Goal: Task Accomplishment & Management: Manage account settings

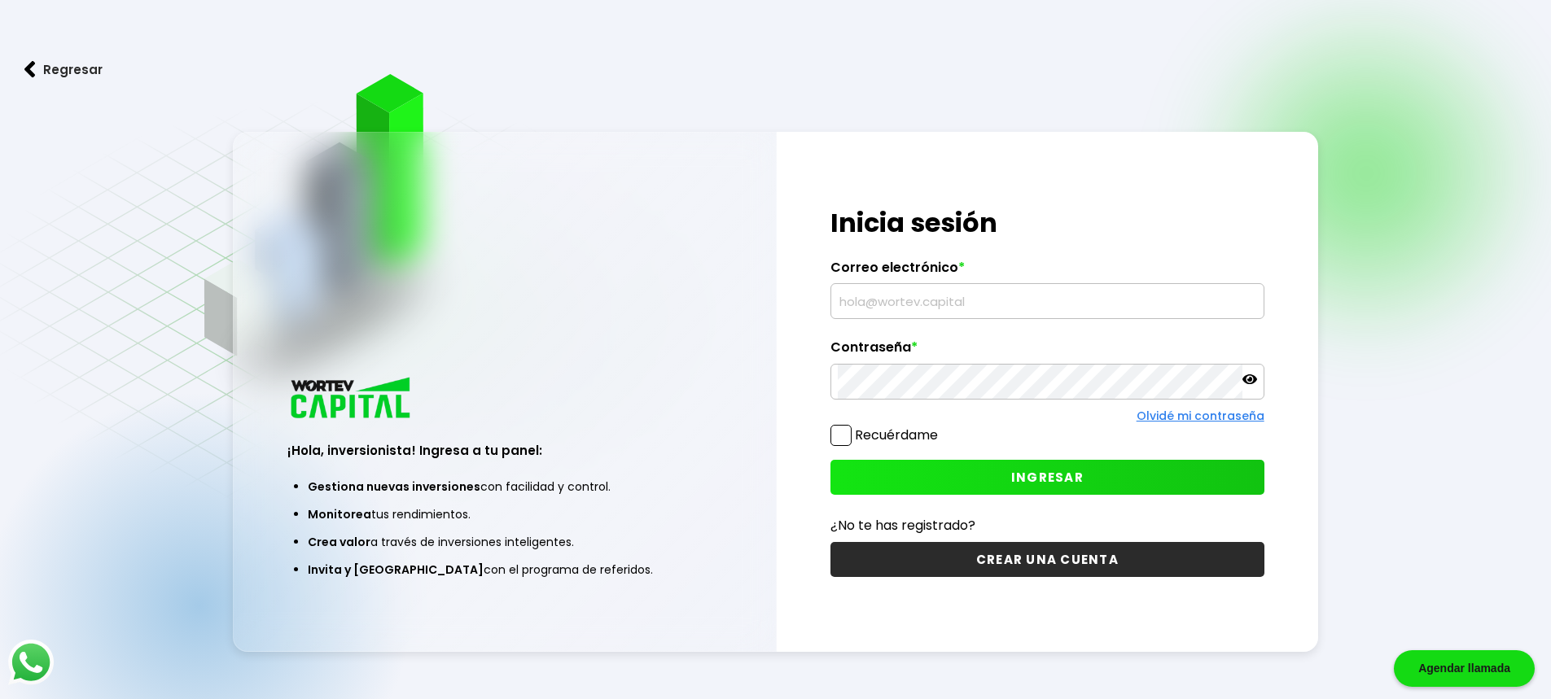
type input "[EMAIL_ADDRESS][DOMAIN_NAME]"
click at [841, 441] on span at bounding box center [841, 435] width 21 height 21
click at [941, 428] on input "Recuérdame" at bounding box center [941, 428] width 0 height 0
click at [983, 480] on button "INGRESAR" at bounding box center [1048, 477] width 434 height 35
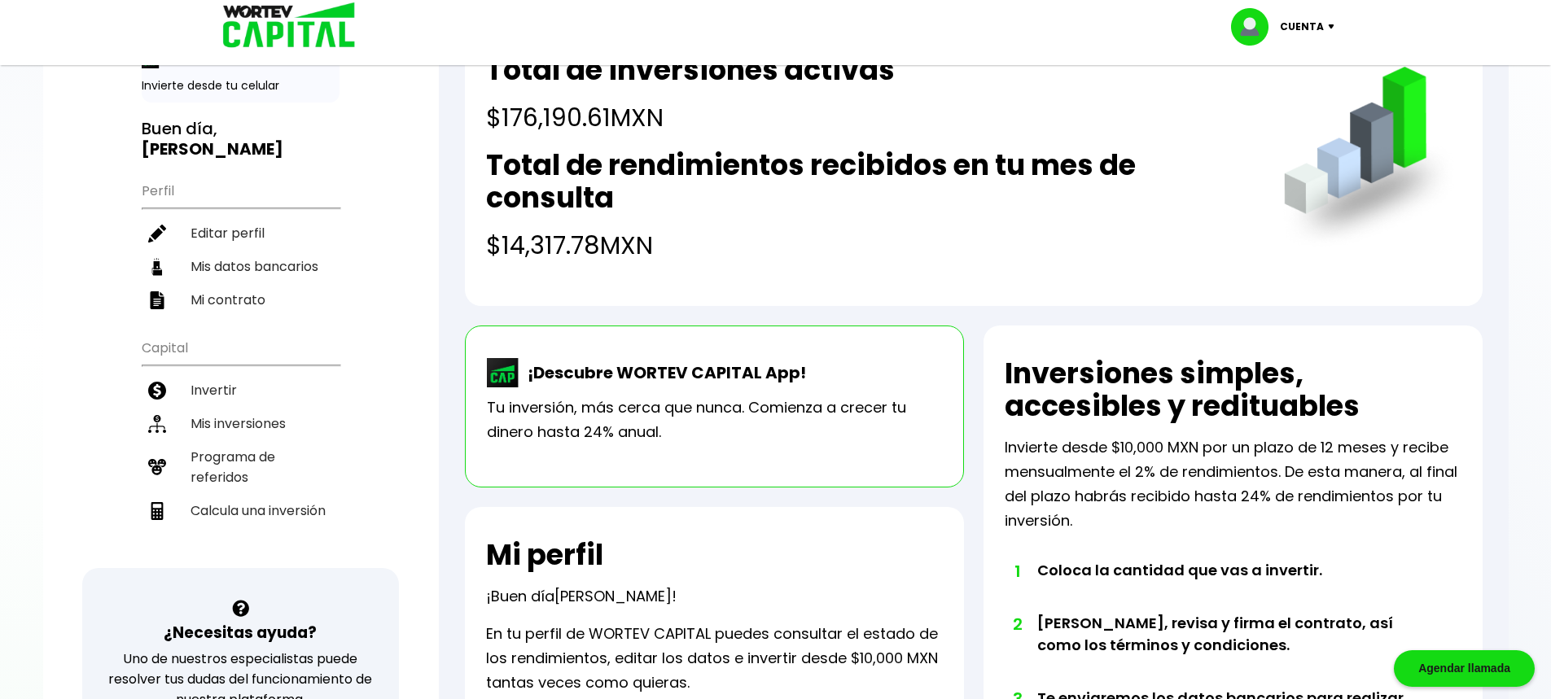
scroll to position [81, 0]
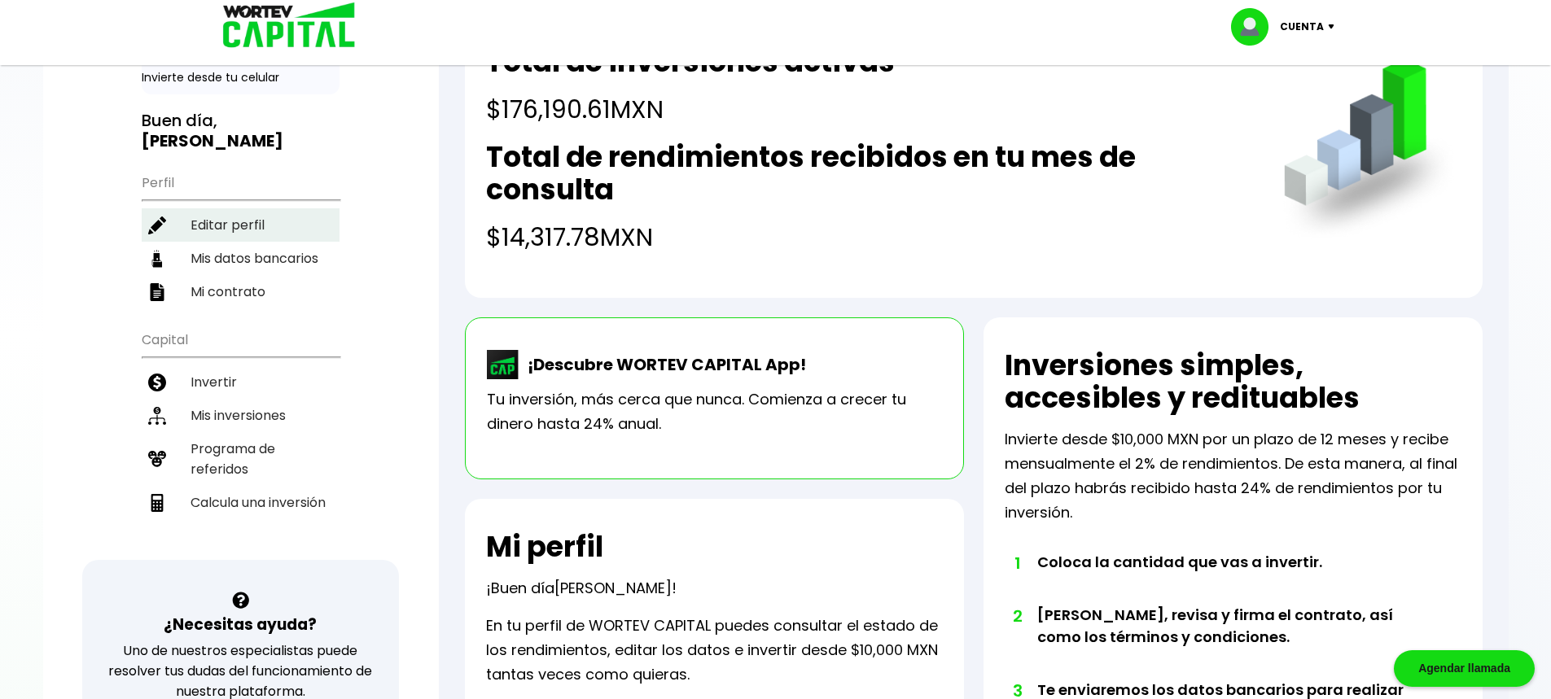
click at [213, 208] on li "Editar perfil" at bounding box center [241, 224] width 198 height 33
select select "Hombre"
select select "Licenciatura"
select select "DF"
select select "Nu Bank"
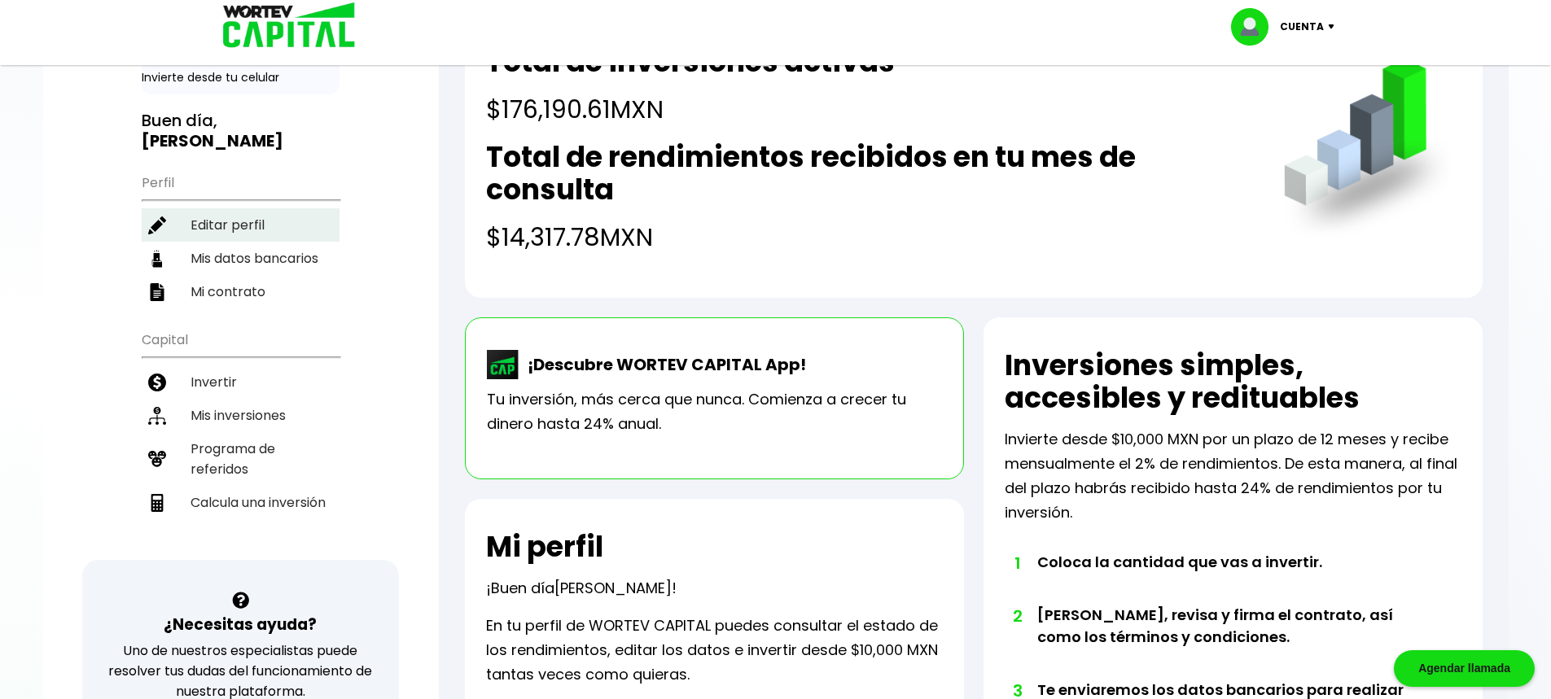
select select "[GEOGRAPHIC_DATA]"
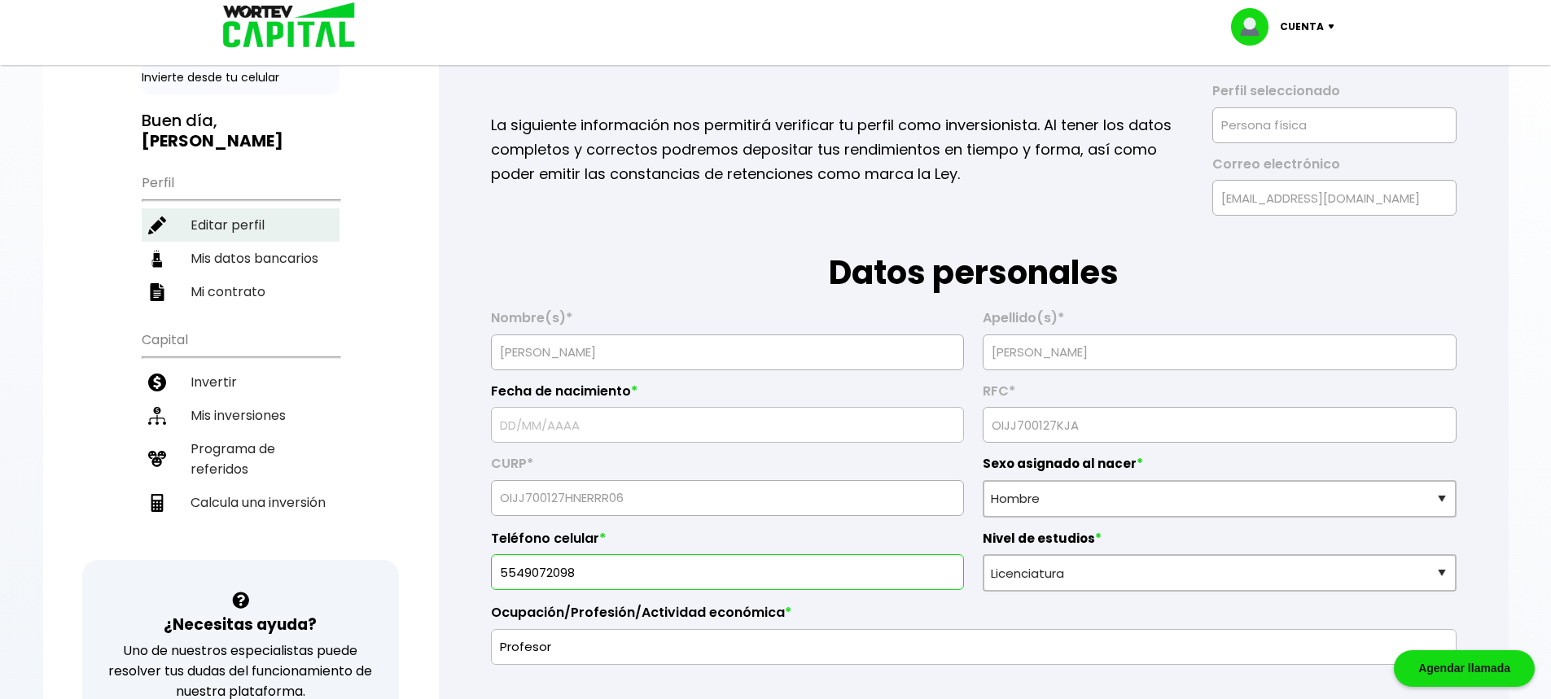
type input "[DATE]"
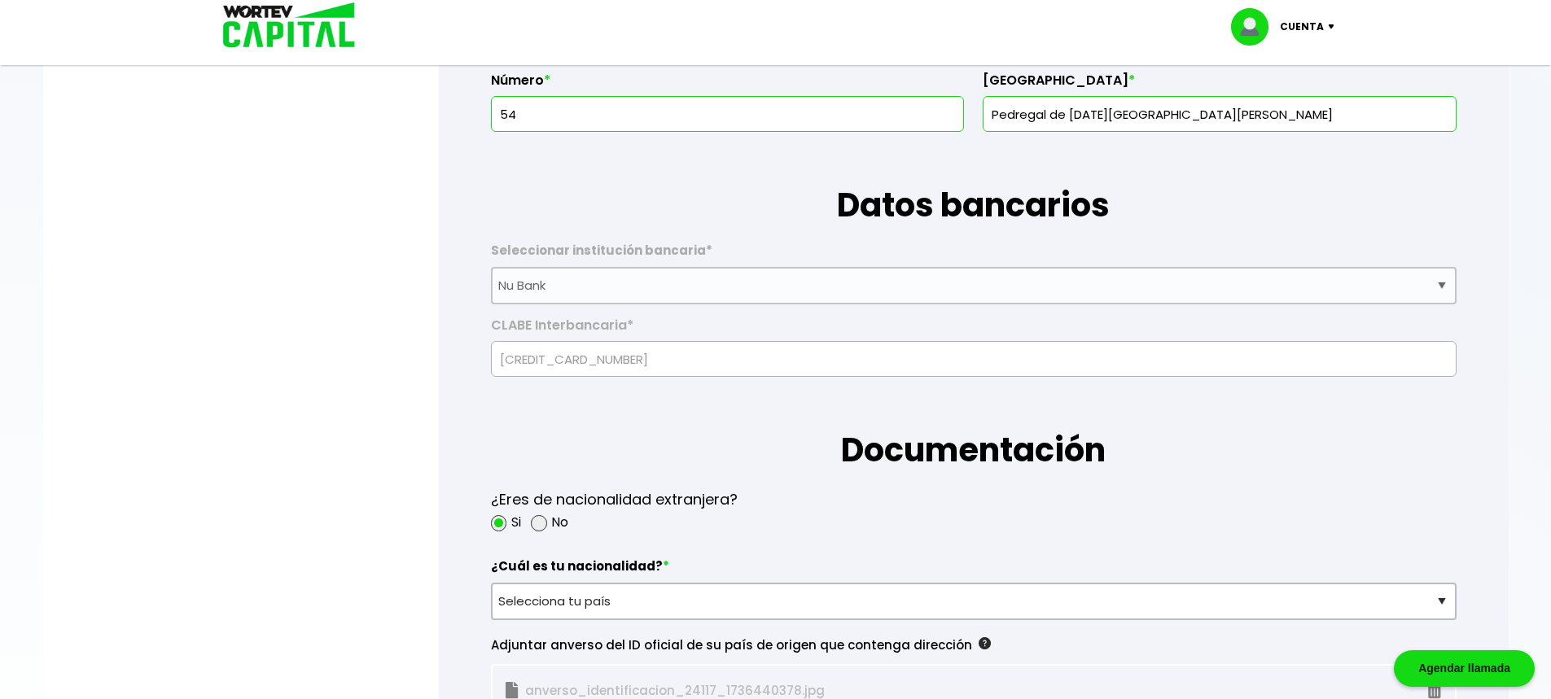
scroll to position [1059, 0]
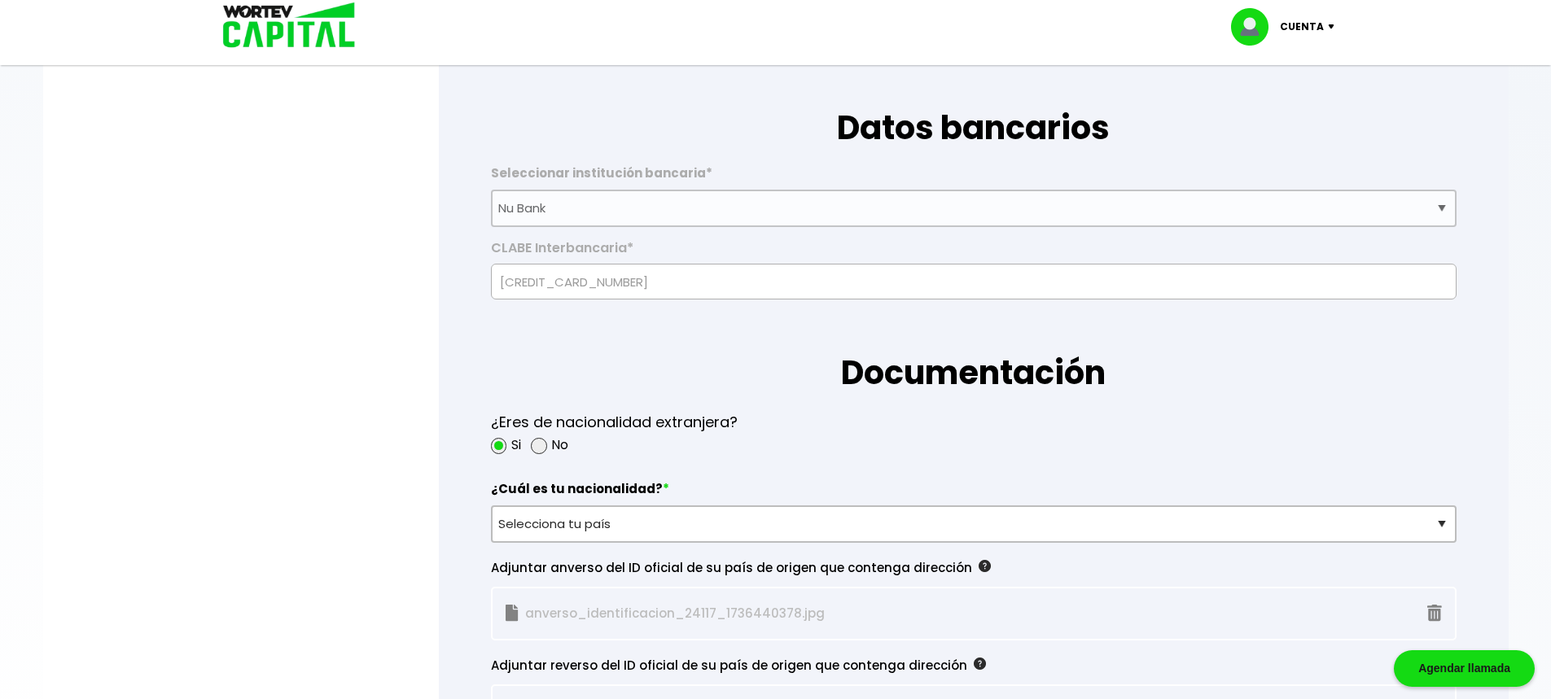
click at [562, 165] on label "Seleccionar institución bancaria *" at bounding box center [974, 177] width 966 height 24
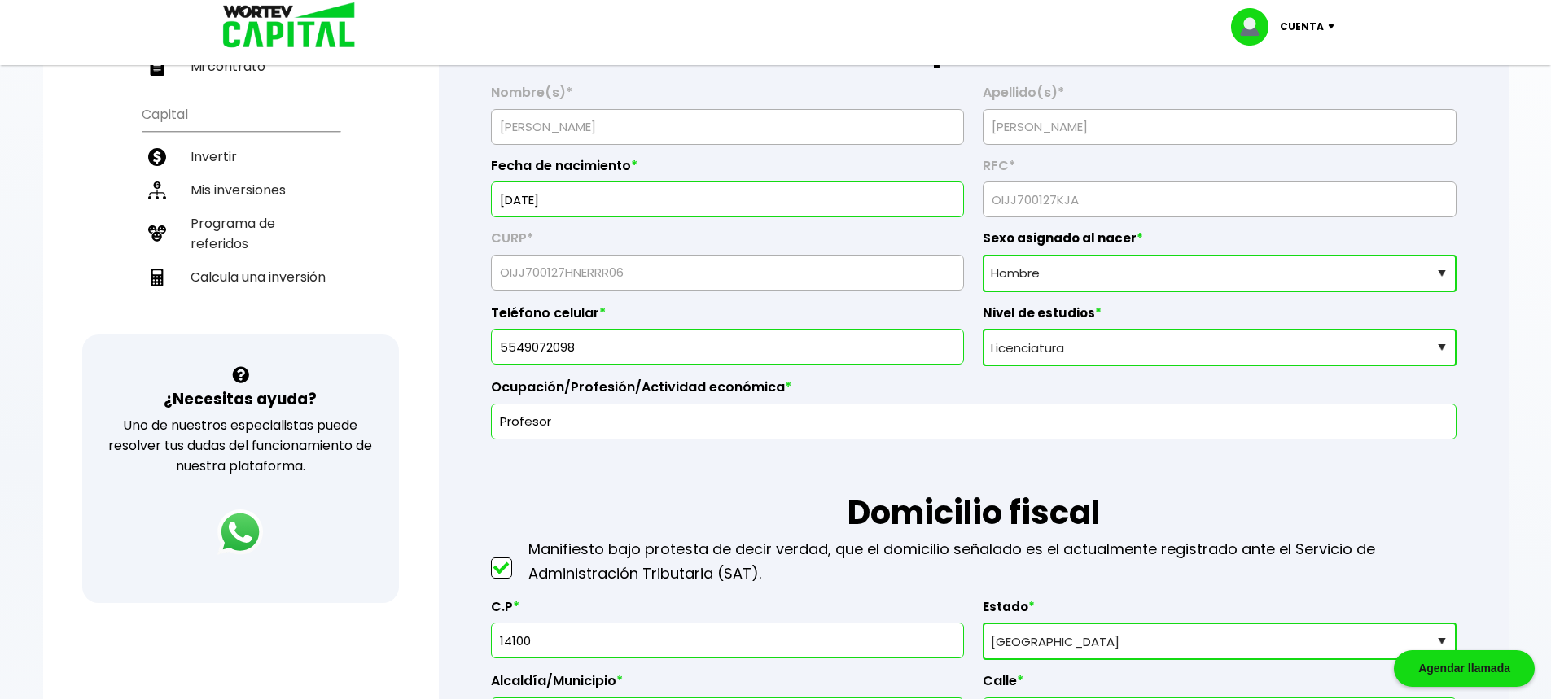
scroll to position [0, 0]
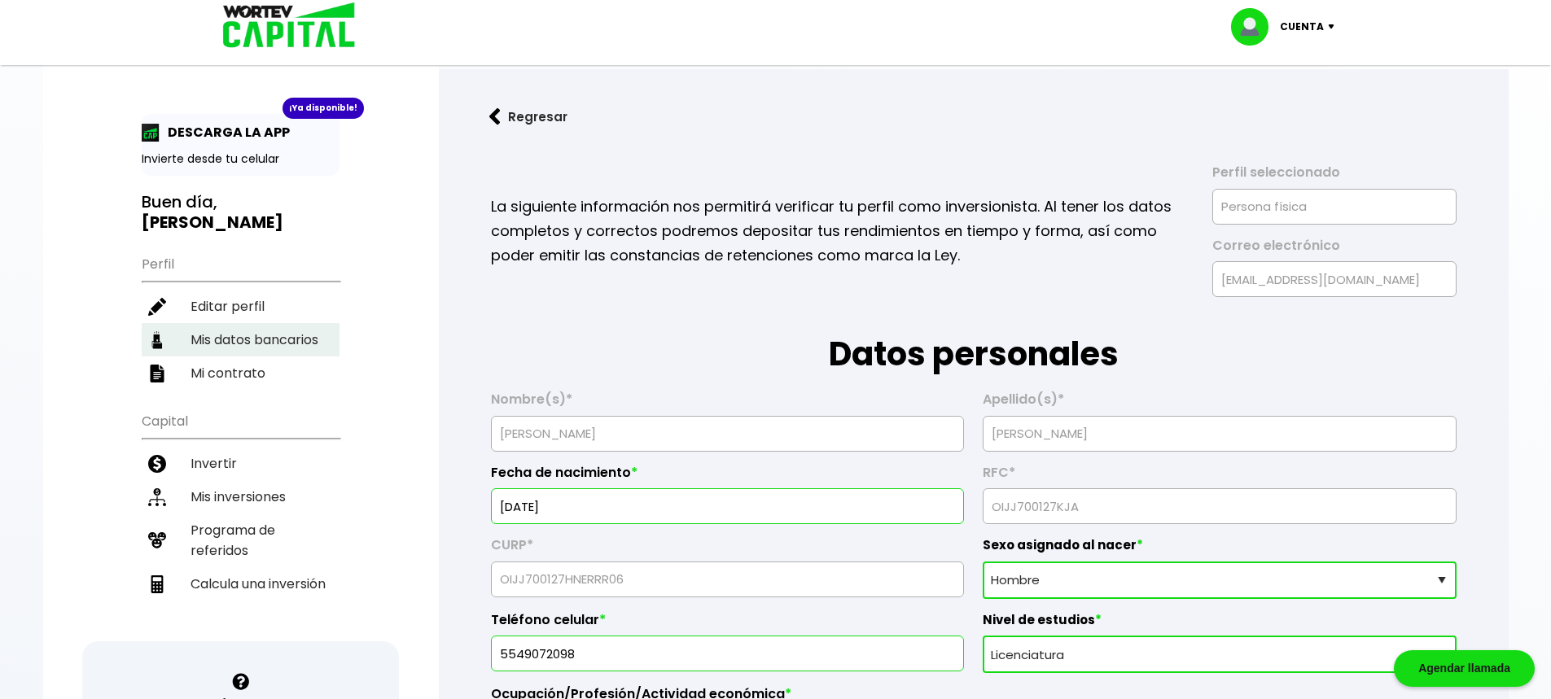
click at [195, 323] on li "Mis datos bancarios" at bounding box center [241, 339] width 198 height 33
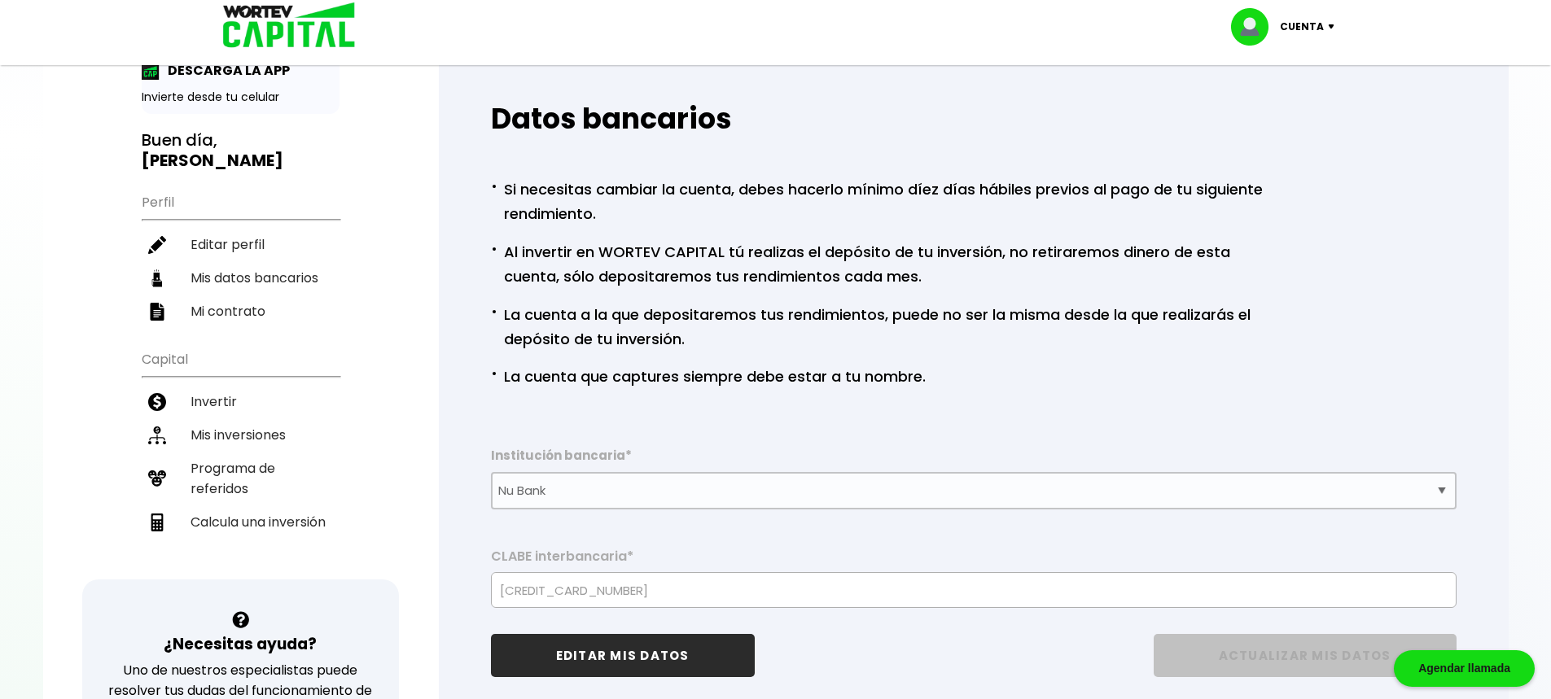
scroll to position [81, 0]
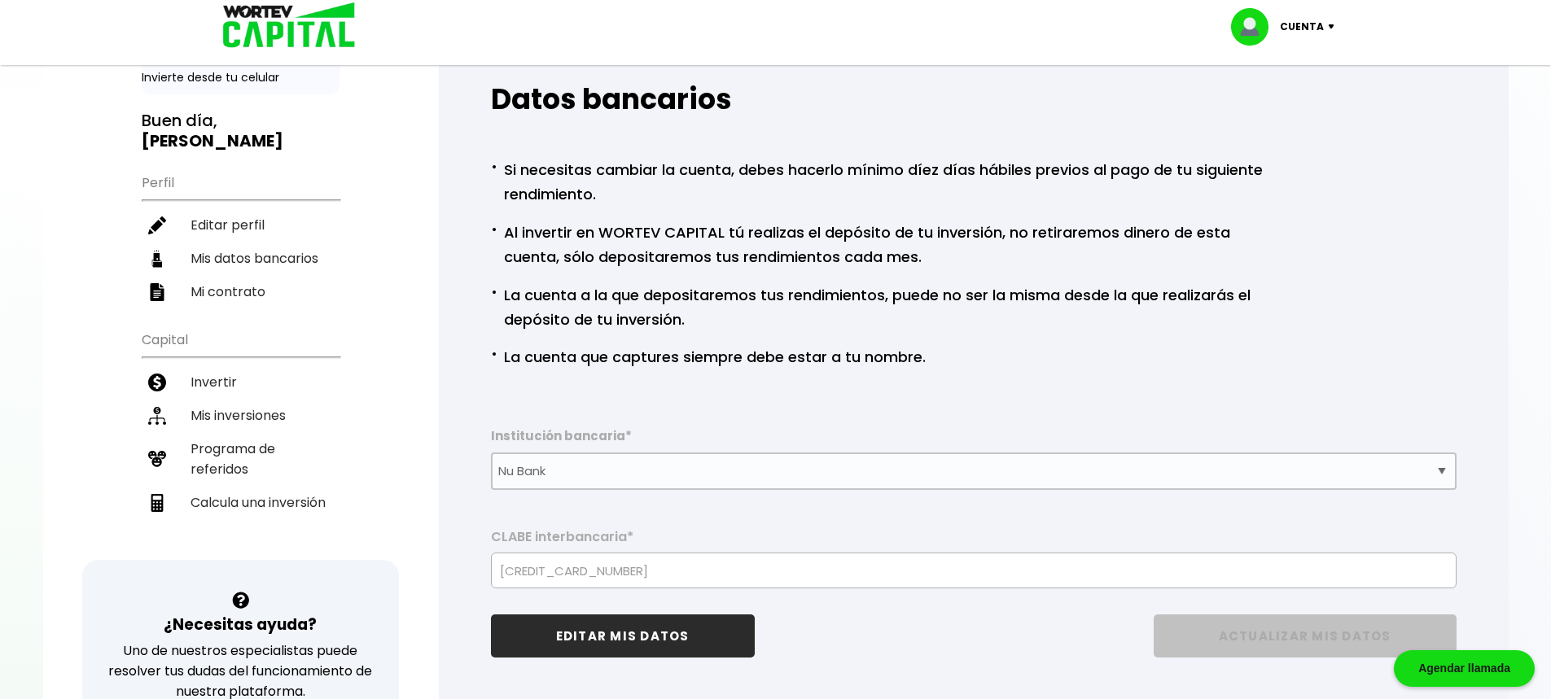
click at [599, 634] on button "EDITAR MIS DATOS" at bounding box center [623, 636] width 264 height 43
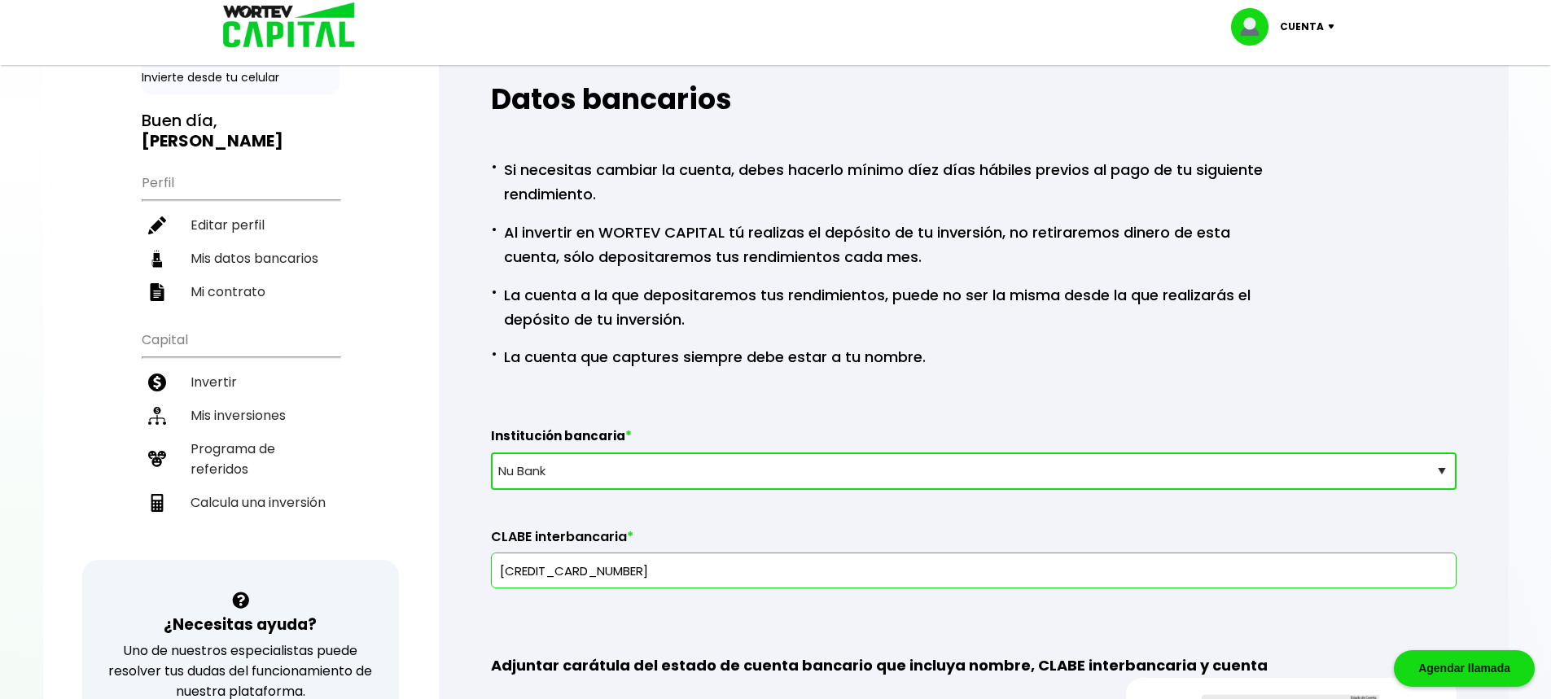
click at [565, 467] on select "Selecciona tu banco ABC Capital Actinver Afirme Albo ASP Banamex Banbajio Banco…" at bounding box center [974, 471] width 966 height 37
select select "Santander"
click at [491, 453] on select "Selecciona tu banco ABC Capital Actinver Afirme Albo ASP Banamex Banbajio Banco…" at bounding box center [974, 471] width 966 height 37
click at [648, 571] on input "[CREDIT_CARD_NUMBER]" at bounding box center [973, 571] width 951 height 34
type input "6"
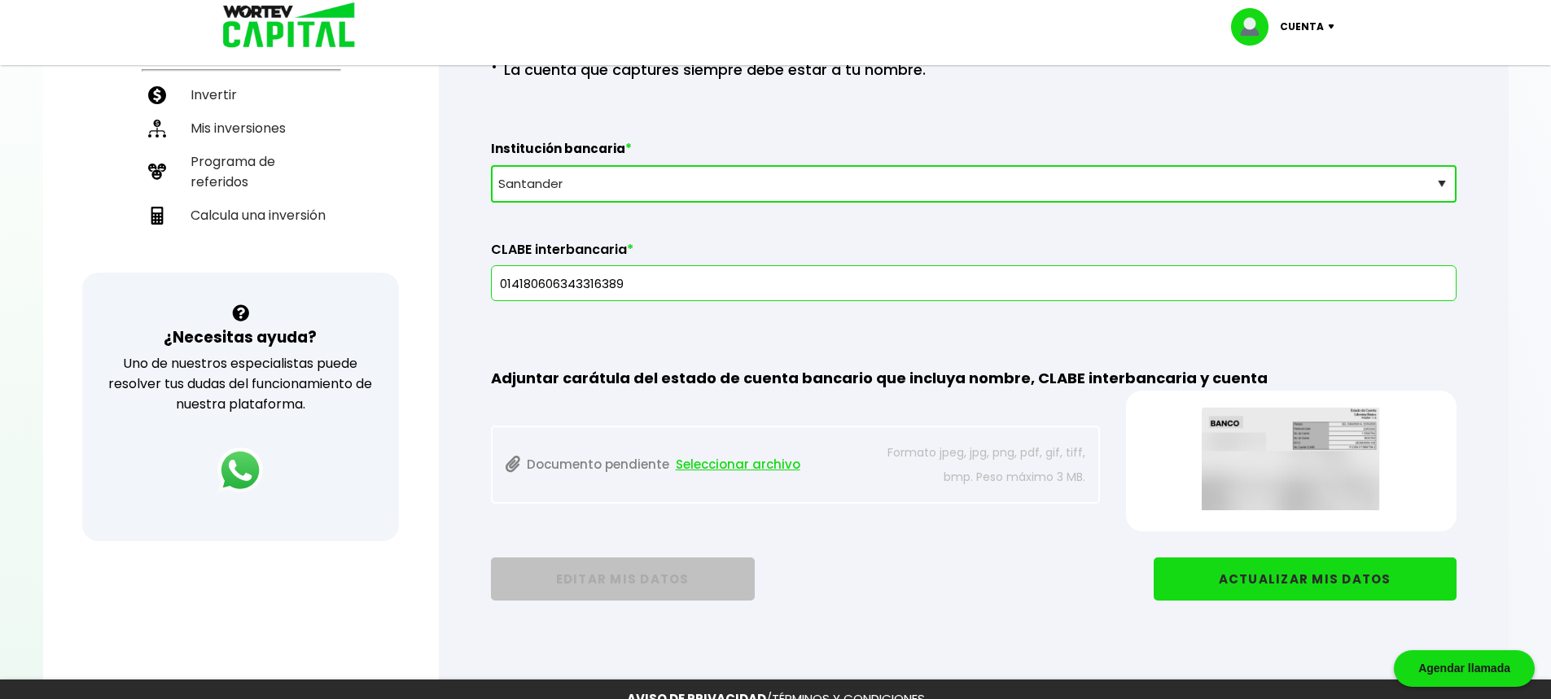
scroll to position [476, 0]
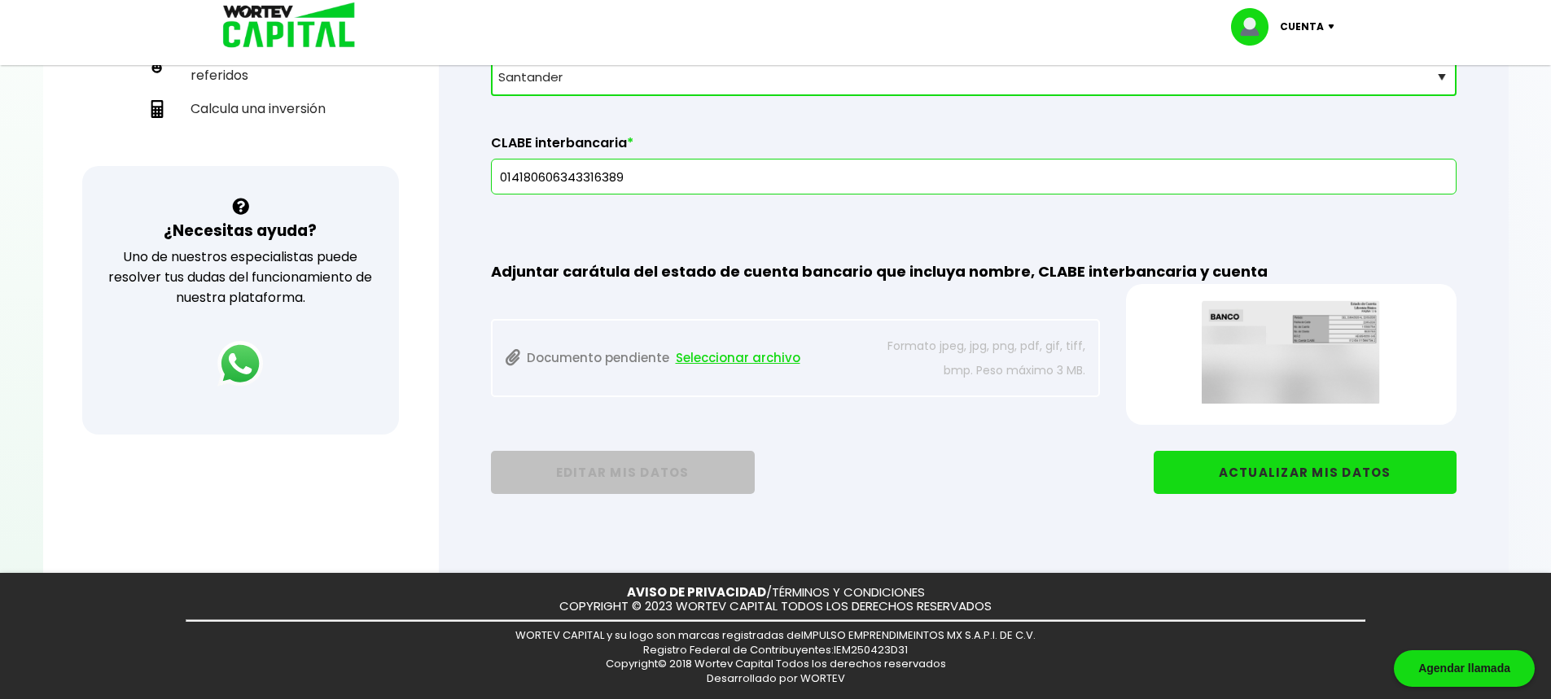
type input "014180606343316389"
click at [735, 356] on span "Seleccionar archivo" at bounding box center [738, 358] width 125 height 24
click at [1328, 472] on button "ACTUALIZAR MIS DATOS" at bounding box center [1305, 472] width 303 height 43
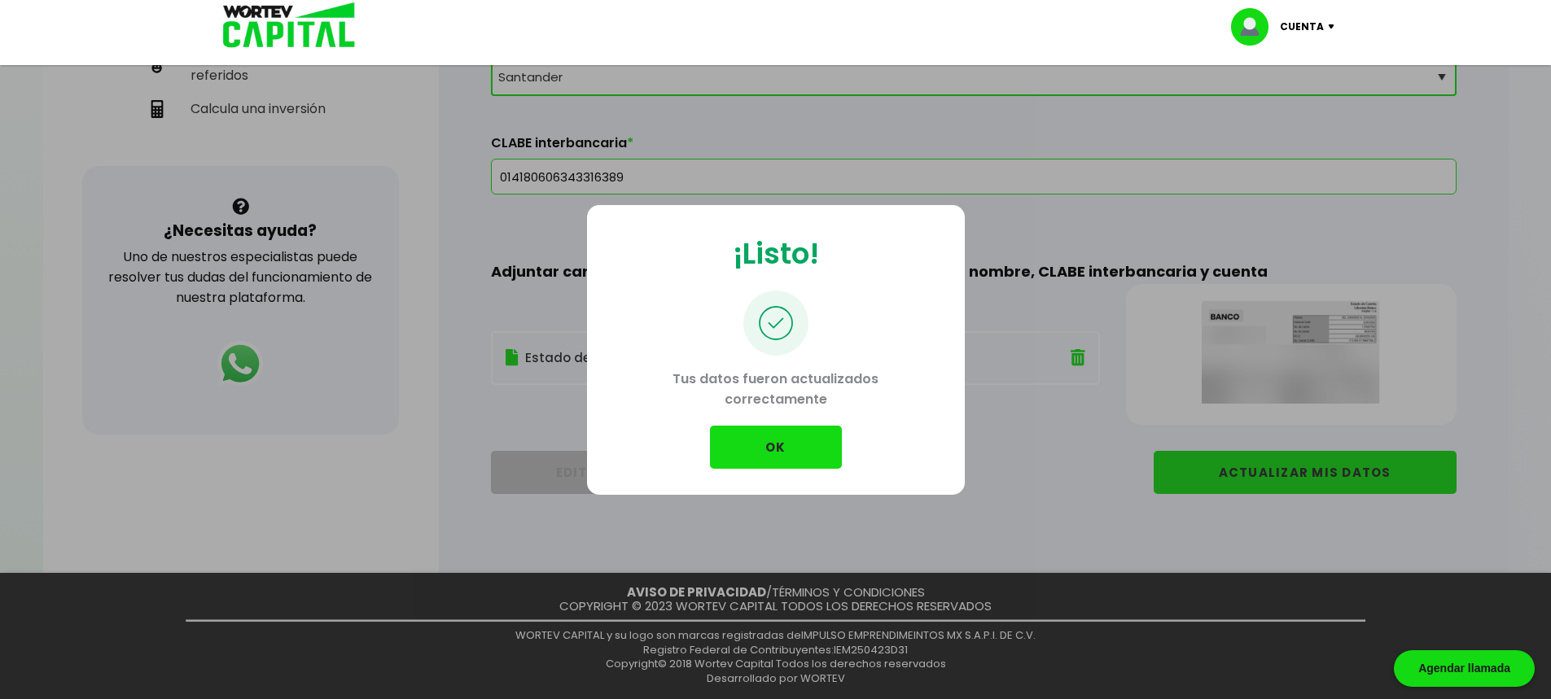
click at [749, 445] on button "OK" at bounding box center [776, 447] width 132 height 43
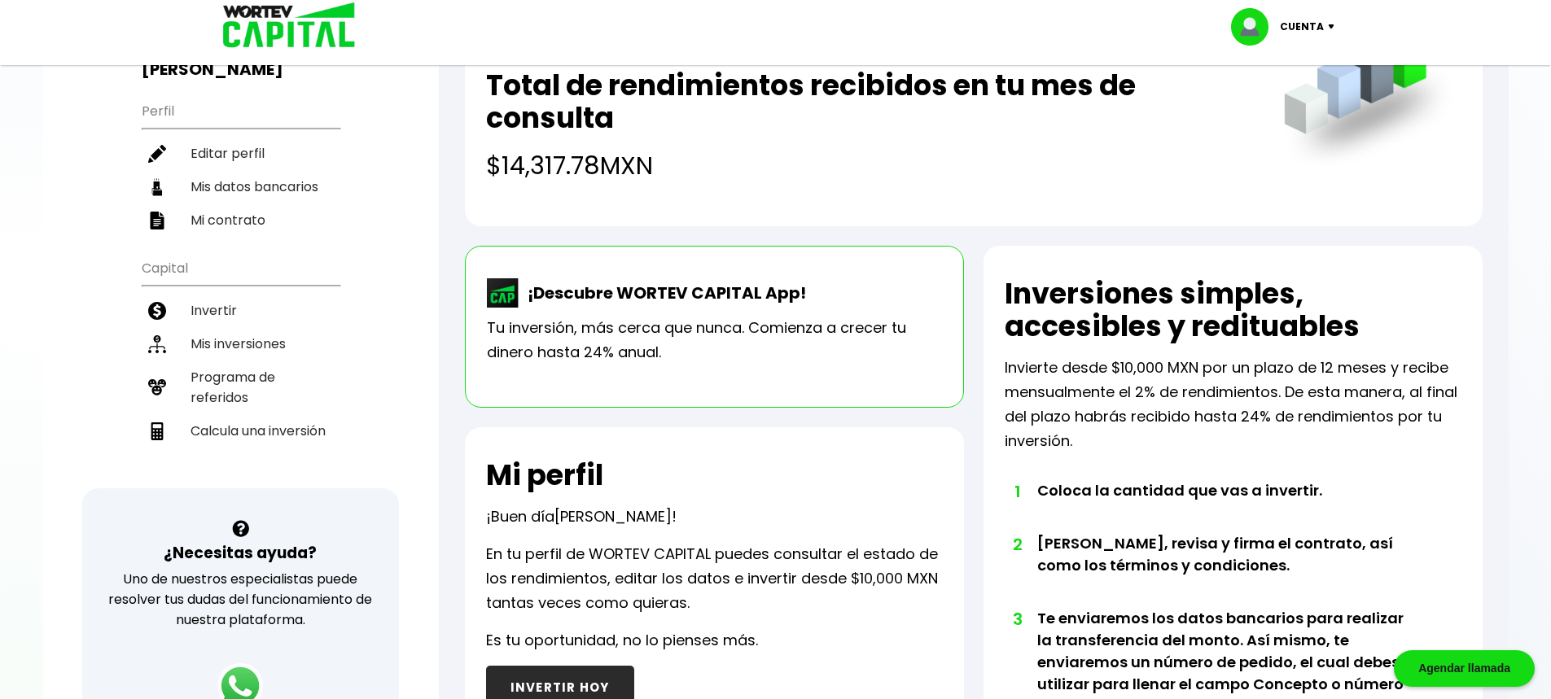
scroll to position [60, 0]
